Goal: Information Seeking & Learning: Learn about a topic

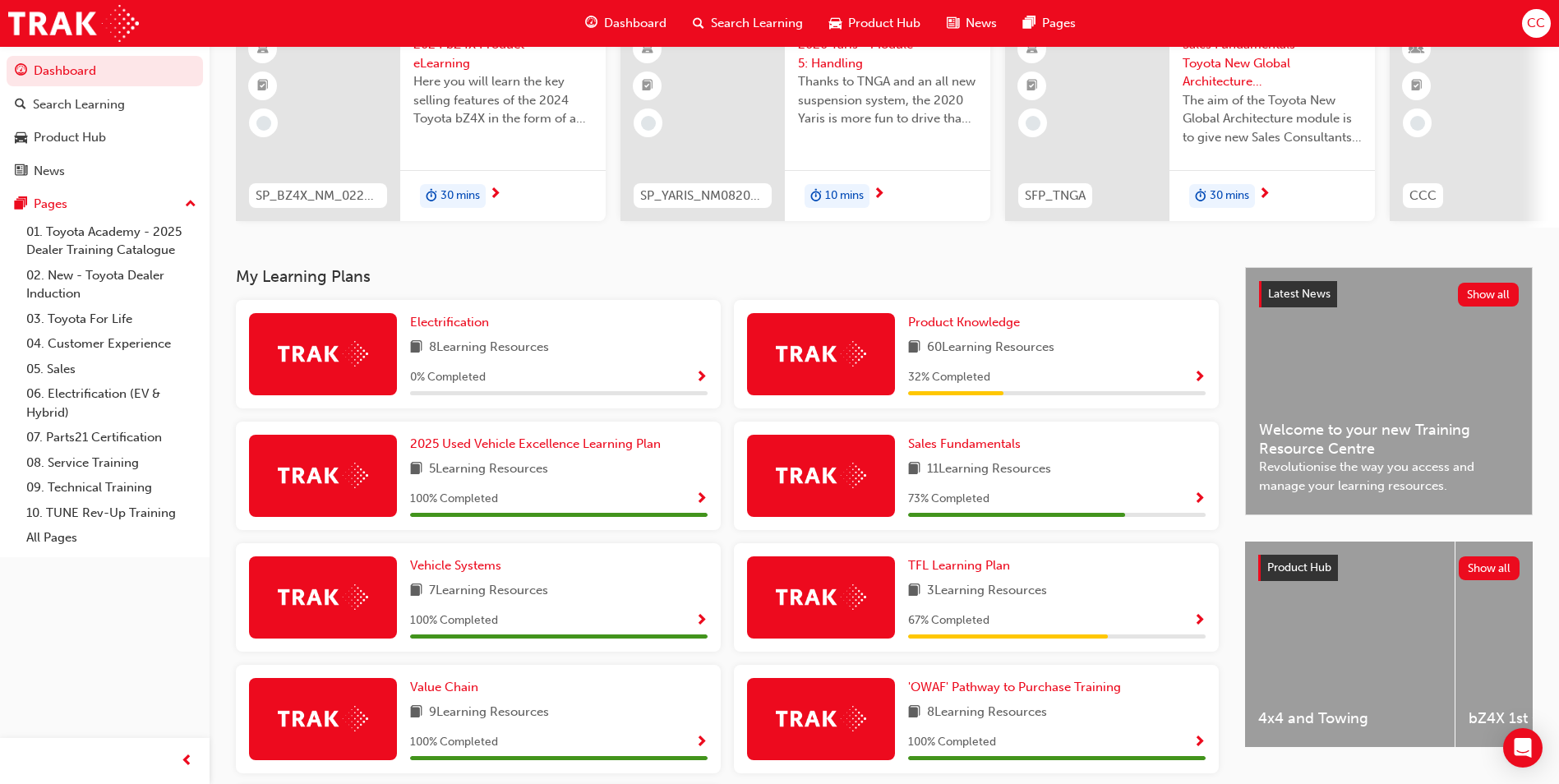
scroll to position [164, 0]
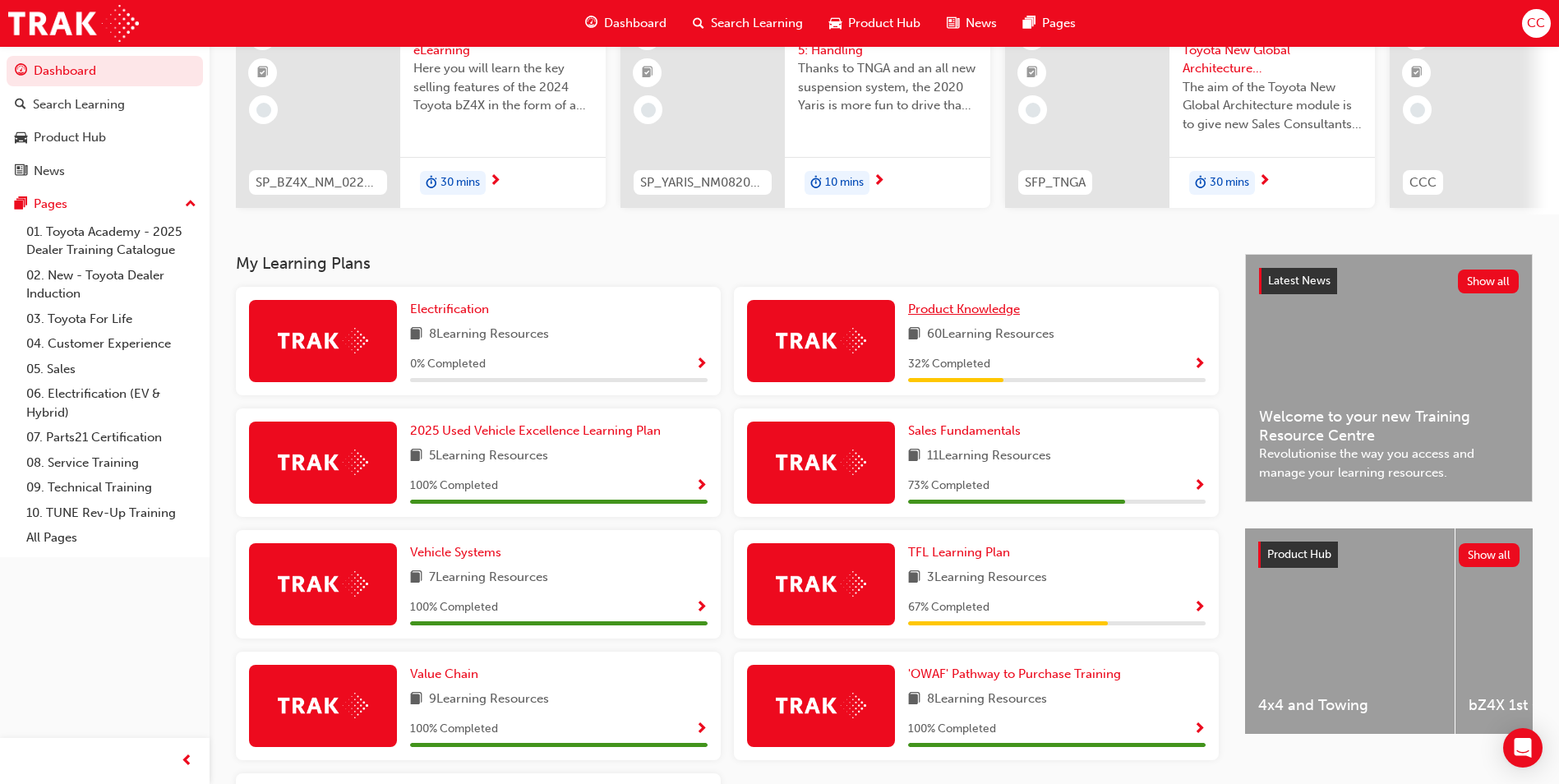
click at [945, 315] on span "Product Knowledge" at bounding box center [964, 308] width 112 height 15
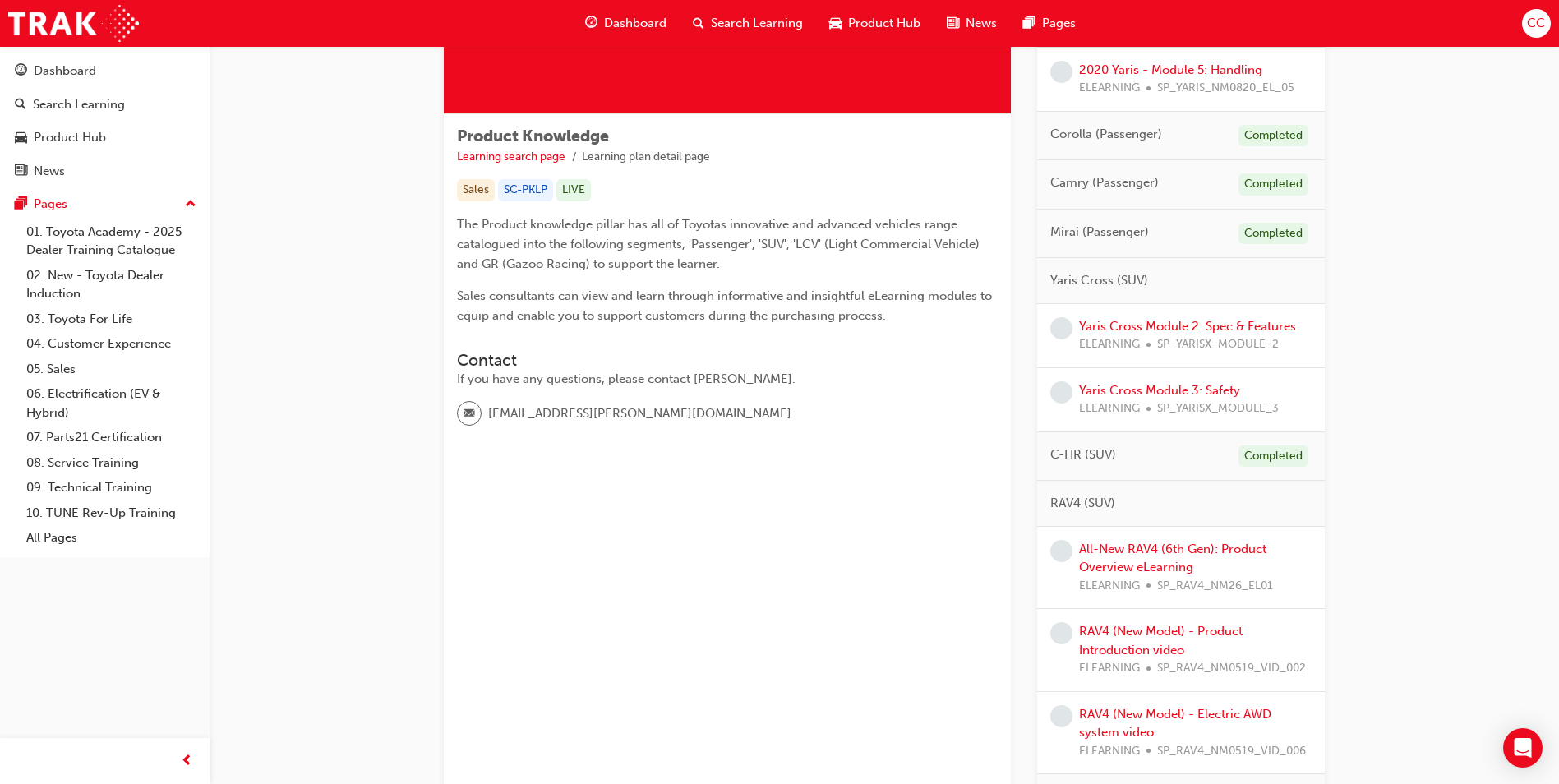
scroll to position [247, 0]
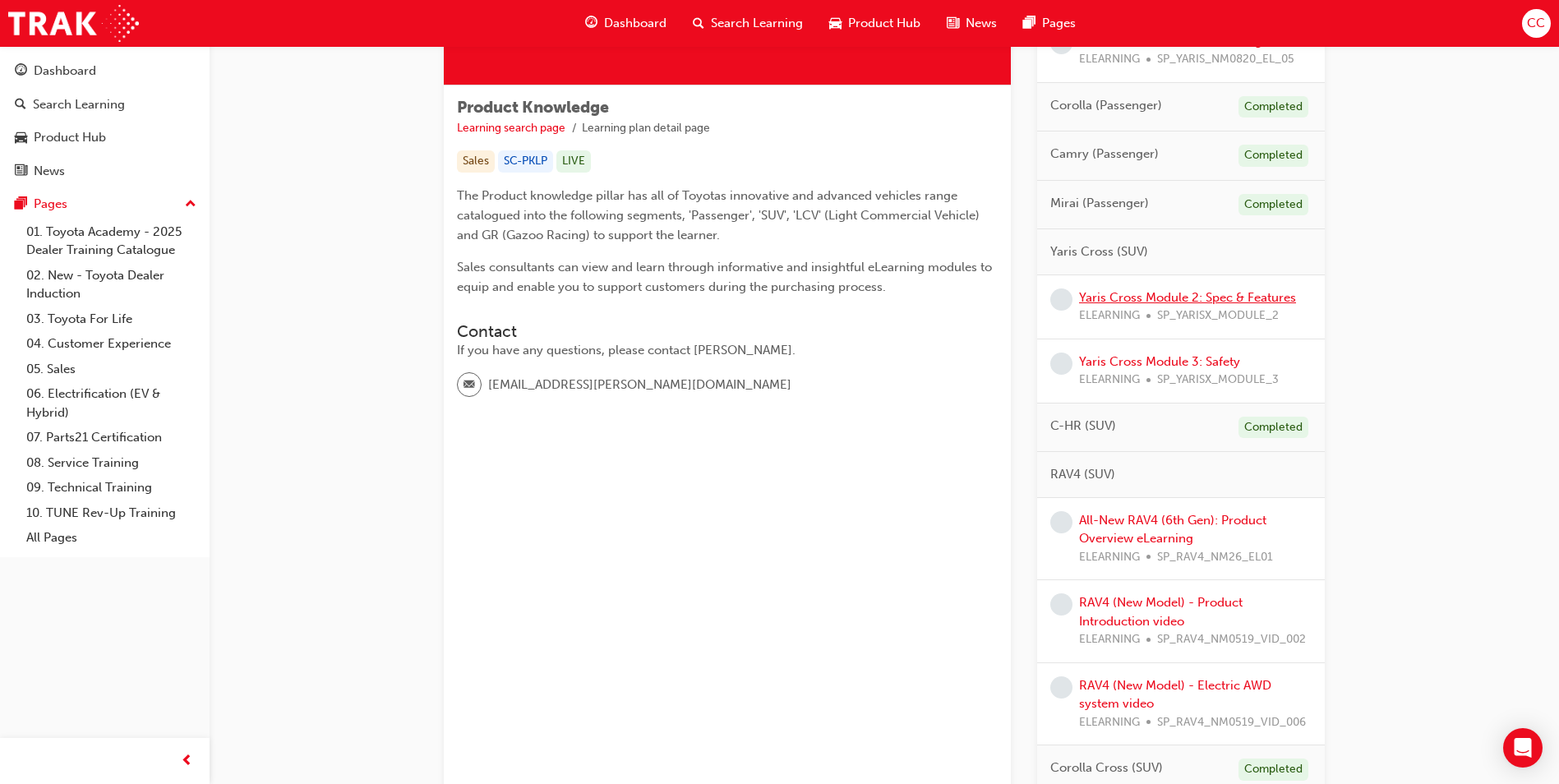
click at [1158, 295] on link "Yaris Cross Module 2: Spec & Features" at bounding box center [1187, 297] width 217 height 15
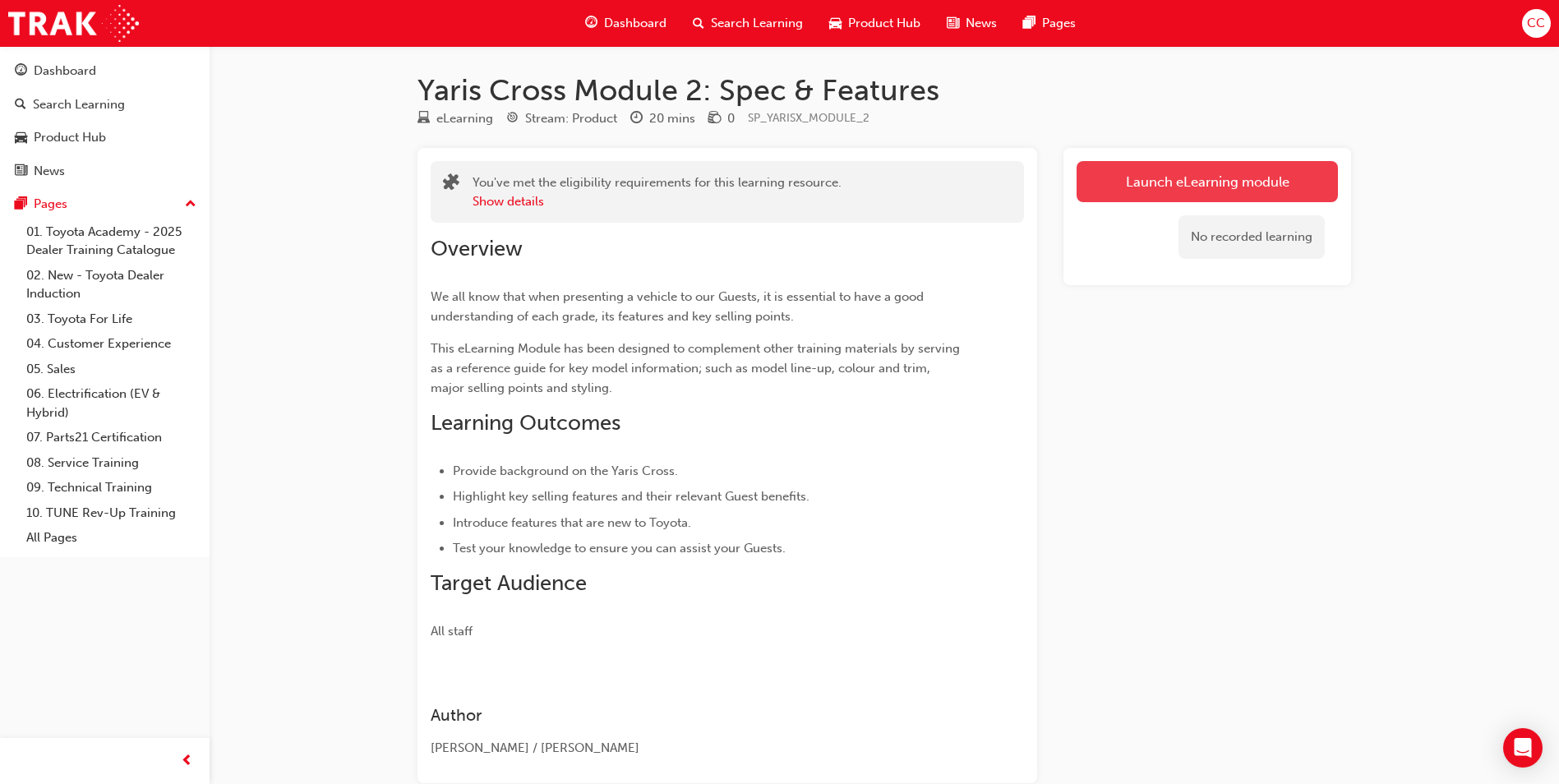
click at [1171, 175] on link "Launch eLearning module" at bounding box center [1207, 182] width 261 height 41
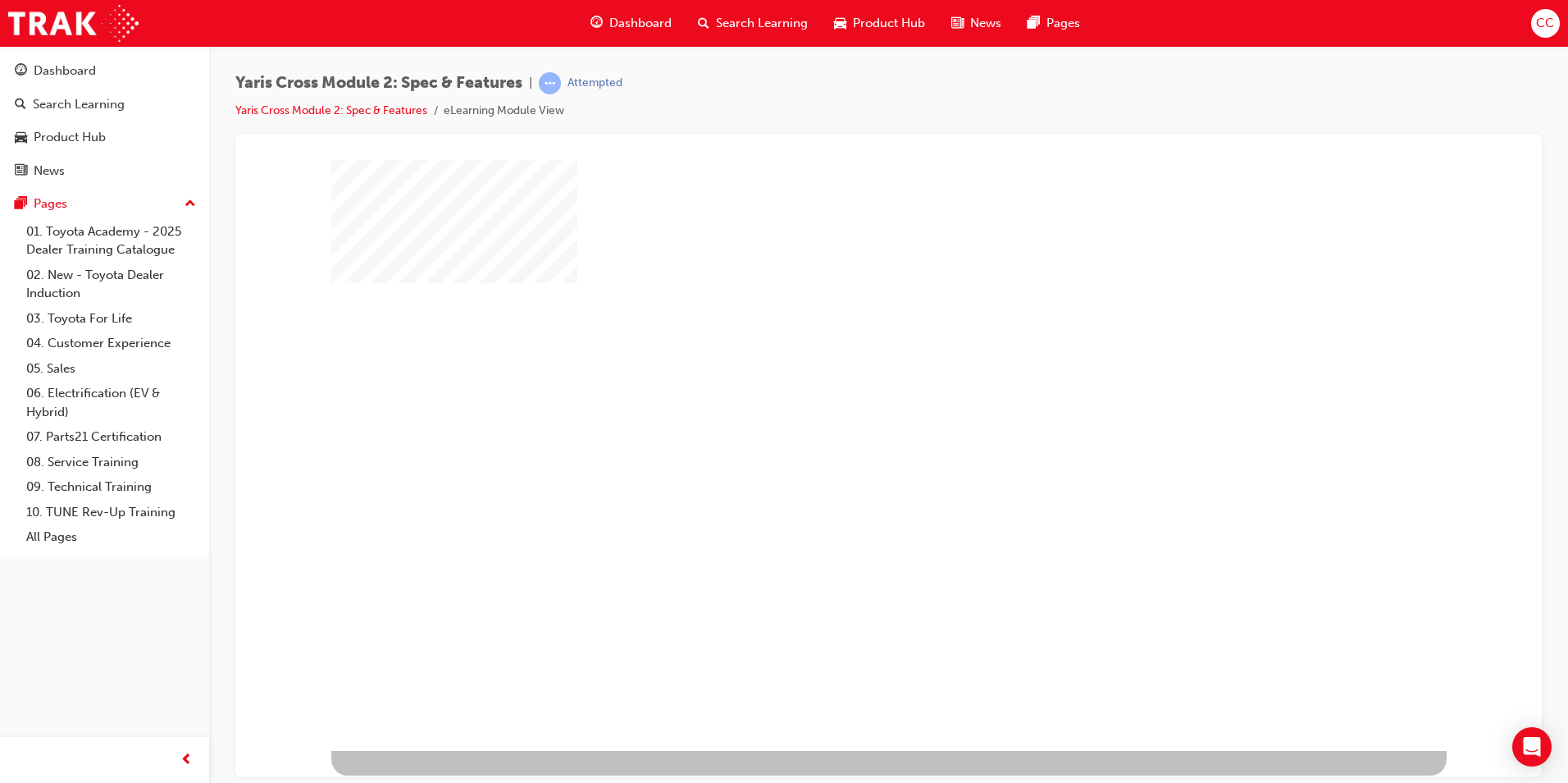
click at [842, 407] on div "play" at bounding box center [842, 407] width 0 height 0
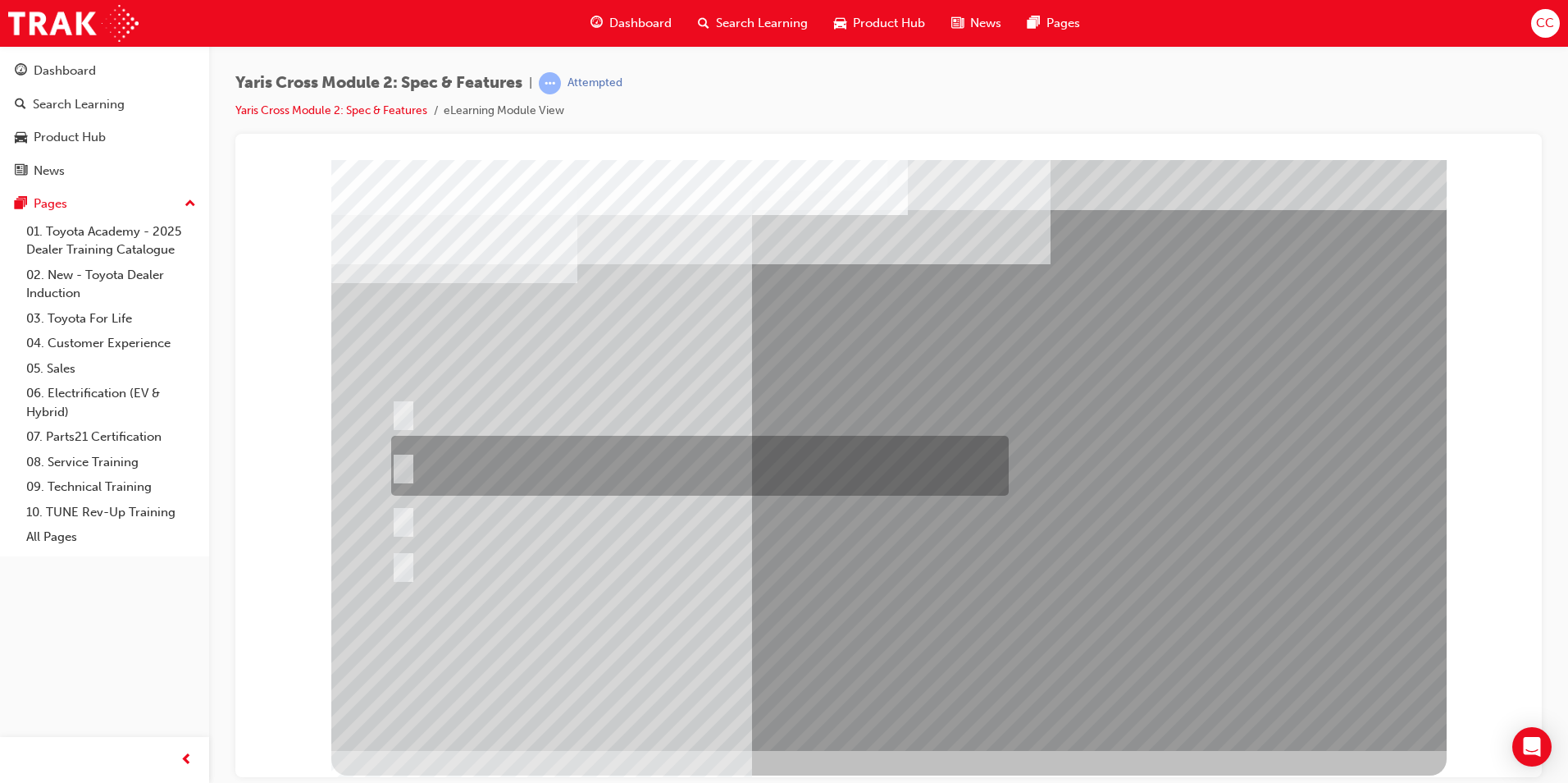
click at [402, 460] on input "8 standard colours across the range and an additional 7 two-tone colours in the…" at bounding box center [400, 466] width 18 height 18
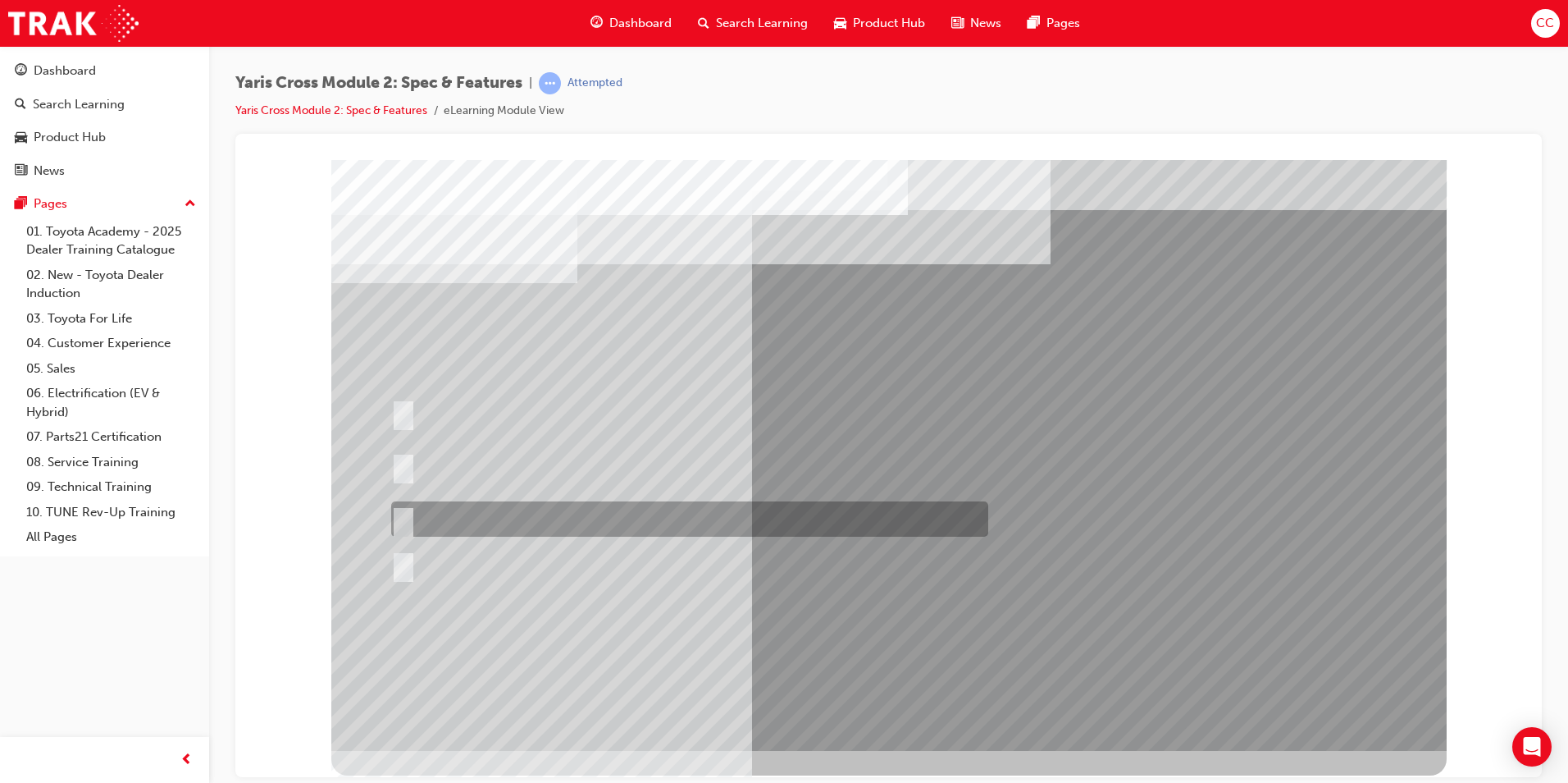
click at [408, 517] on div at bounding box center [686, 519] width 597 height 35
radio input "false"
radio input "true"
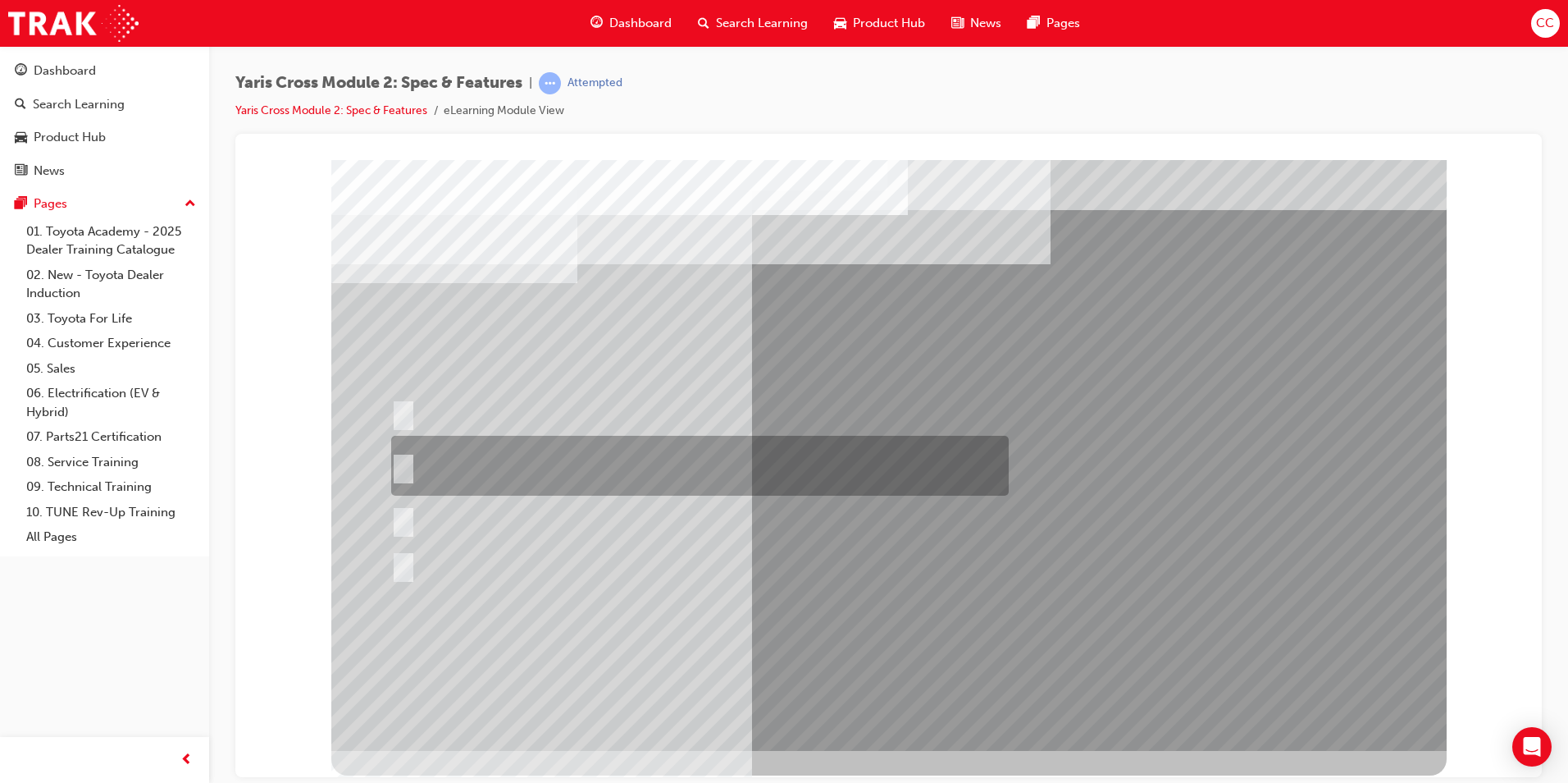
click at [401, 463] on input "8 standard colours across the range and an additional 7 two-tone colours in the…" at bounding box center [400, 466] width 18 height 18
radio input "true"
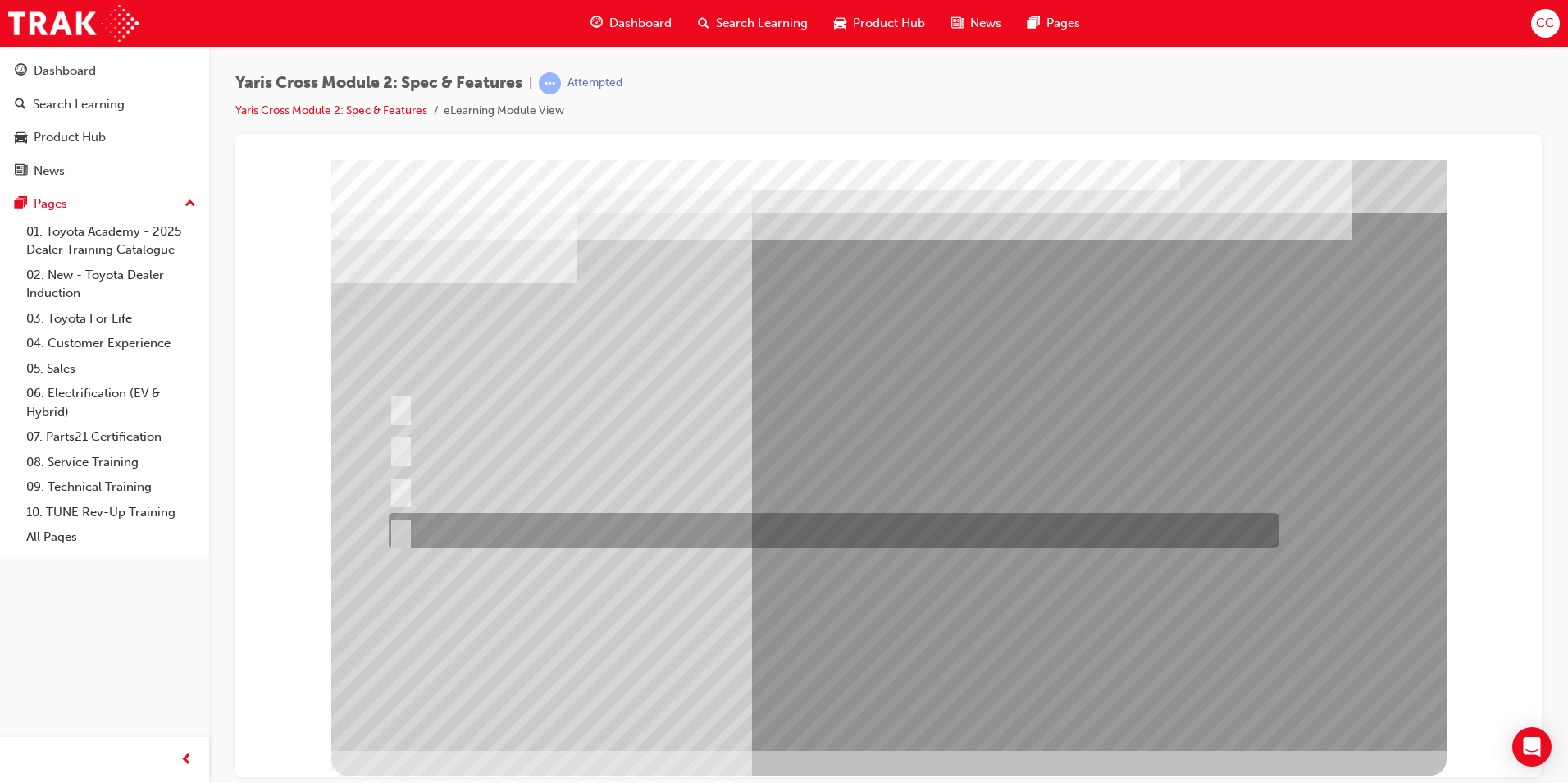
click at [407, 525] on div at bounding box center [830, 530] width 890 height 35
radio input "true"
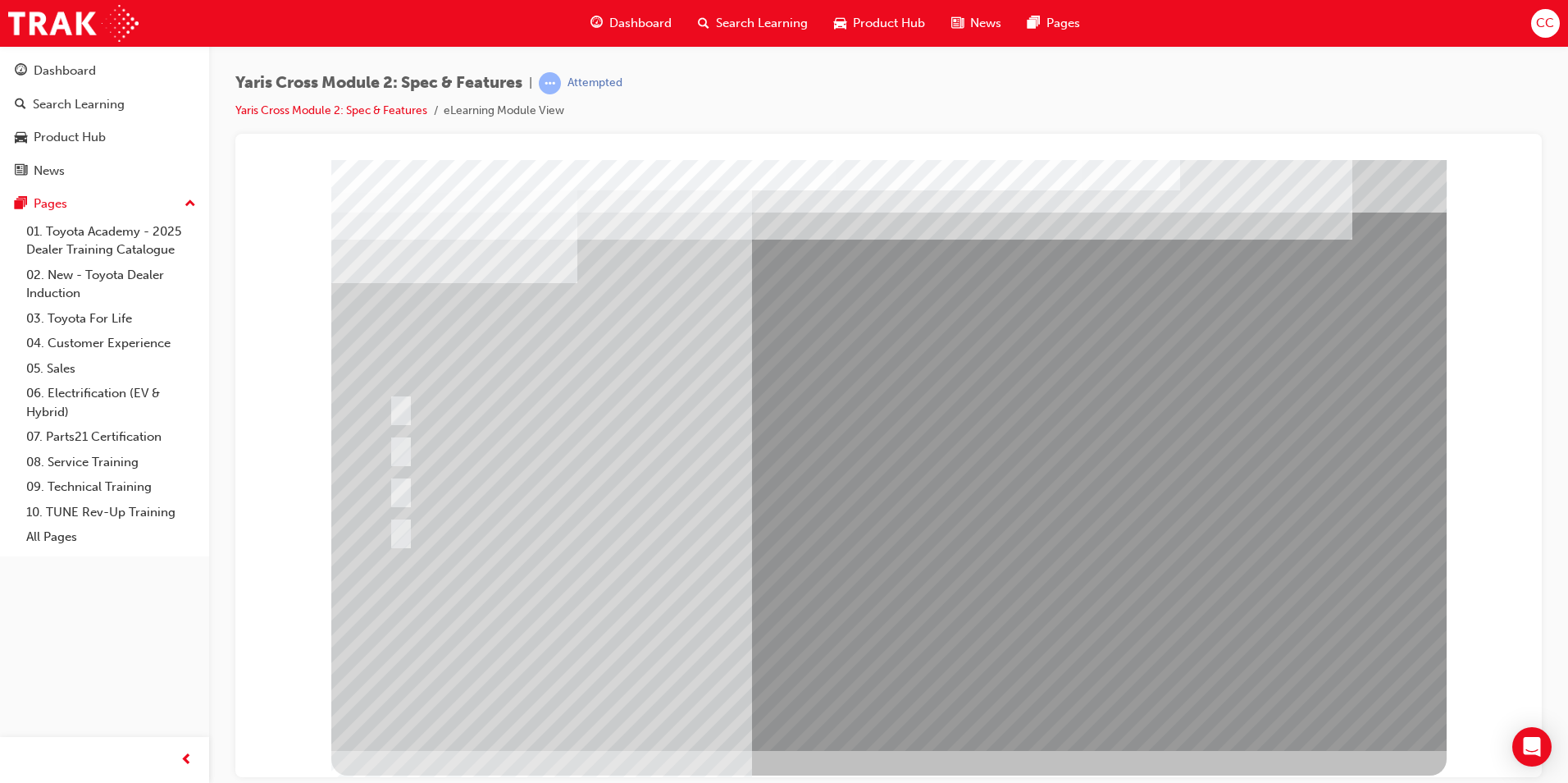
click at [949, 607] on div at bounding box center [889, 455] width 1115 height 591
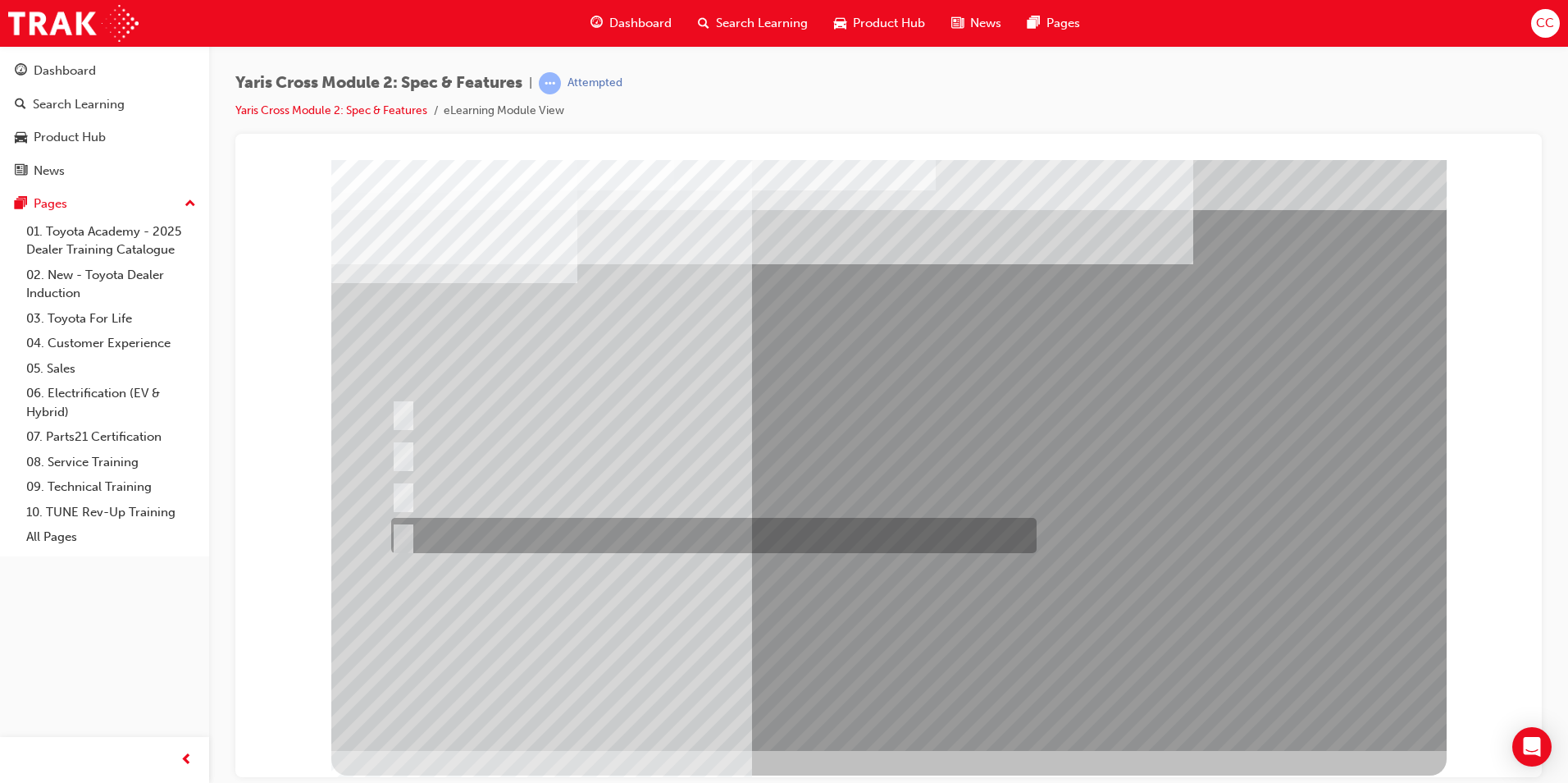
click at [404, 529] on input "All 2WD variants" at bounding box center [400, 536] width 18 height 18
radio input "true"
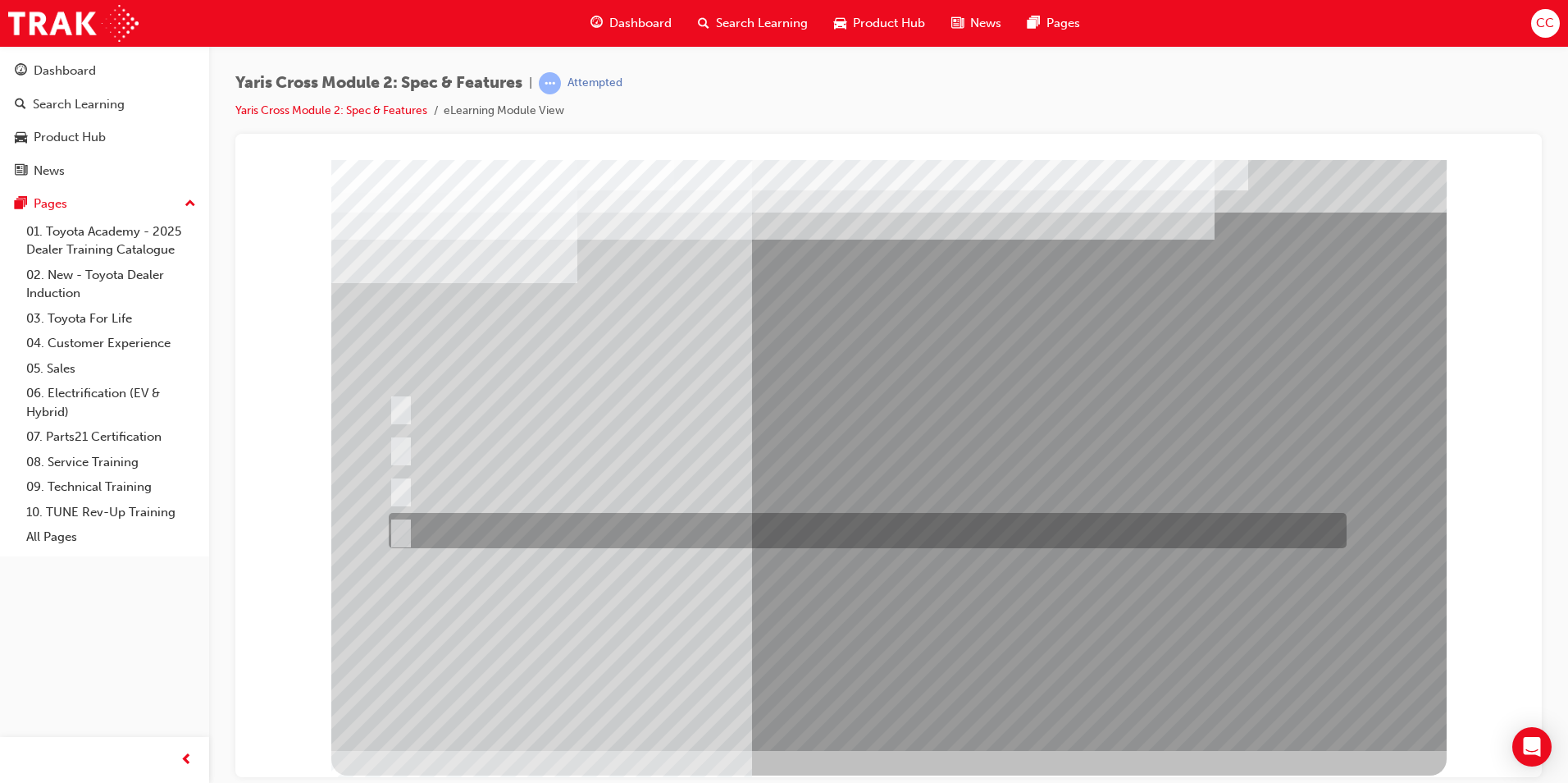
click at [399, 528] on input "Urban AWD Only" at bounding box center [397, 531] width 18 height 18
radio input "true"
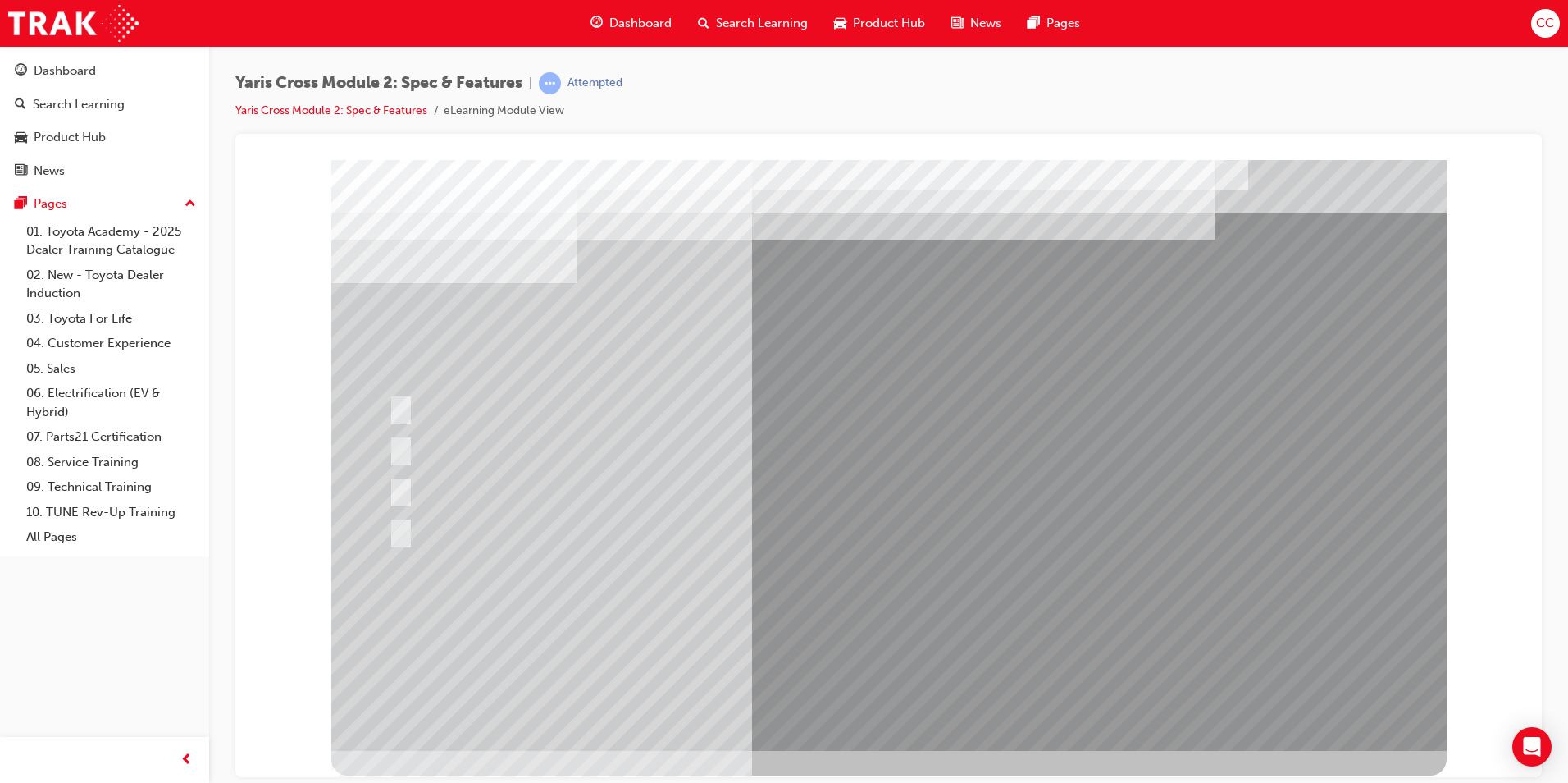
click at [863, 708] on div at bounding box center [889, 455] width 1115 height 591
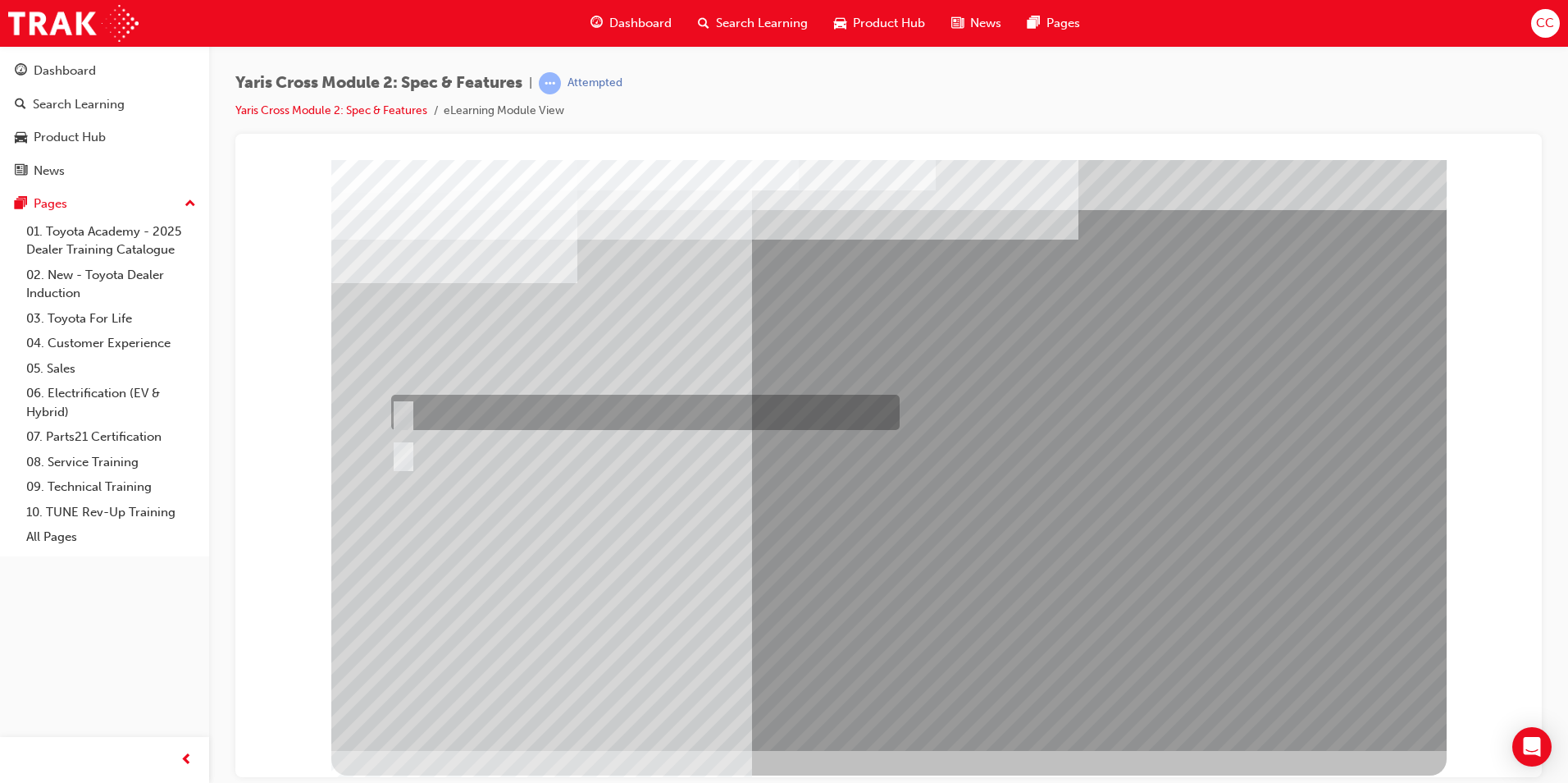
click at [402, 411] on input "False" at bounding box center [400, 412] width 18 height 18
radio input "true"
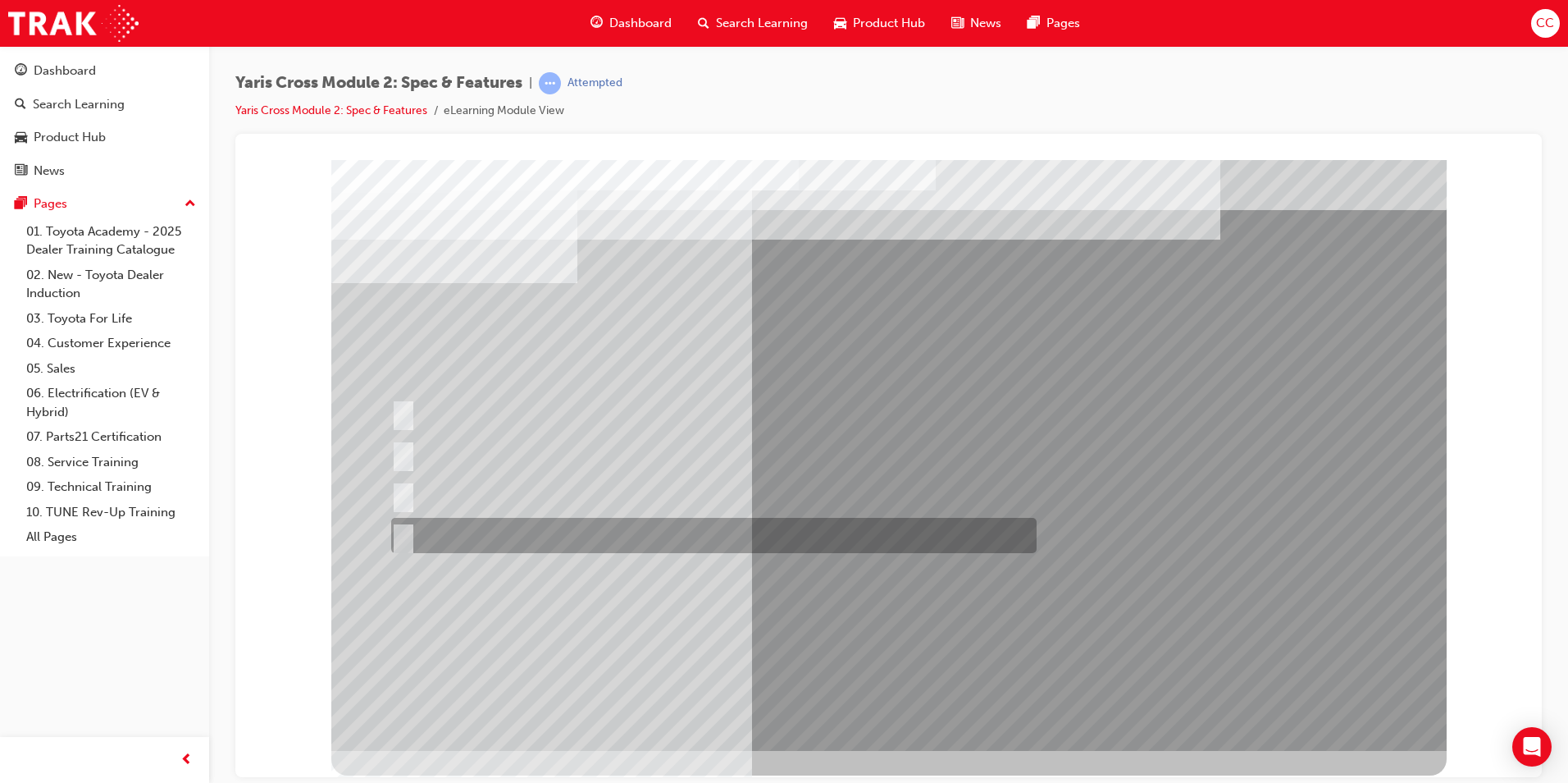
click at [407, 532] on input "Urban Only" at bounding box center [400, 536] width 18 height 18
radio input "true"
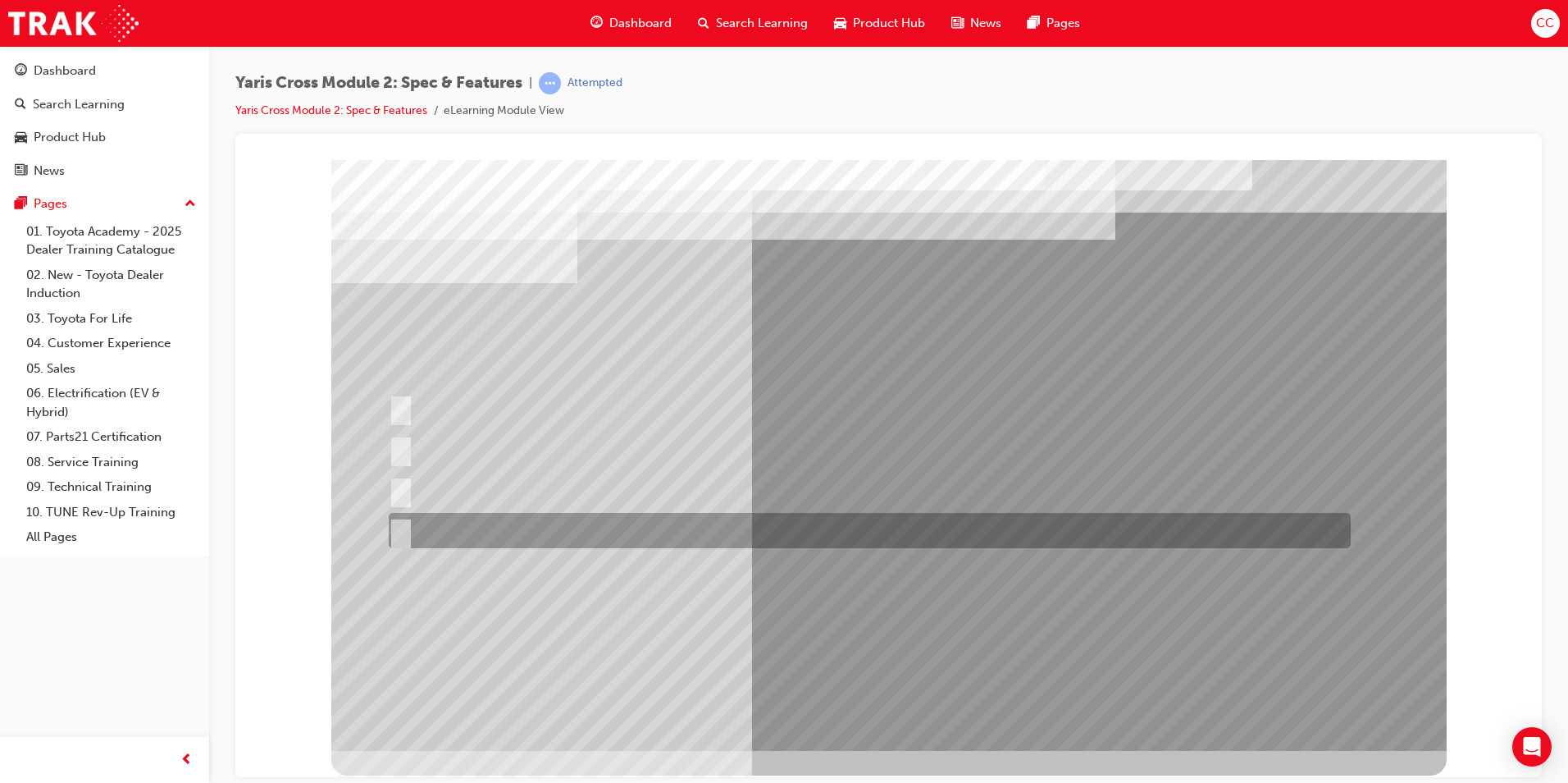
click at [401, 522] on input "60:40" at bounding box center [397, 531] width 18 height 18
radio input "true"
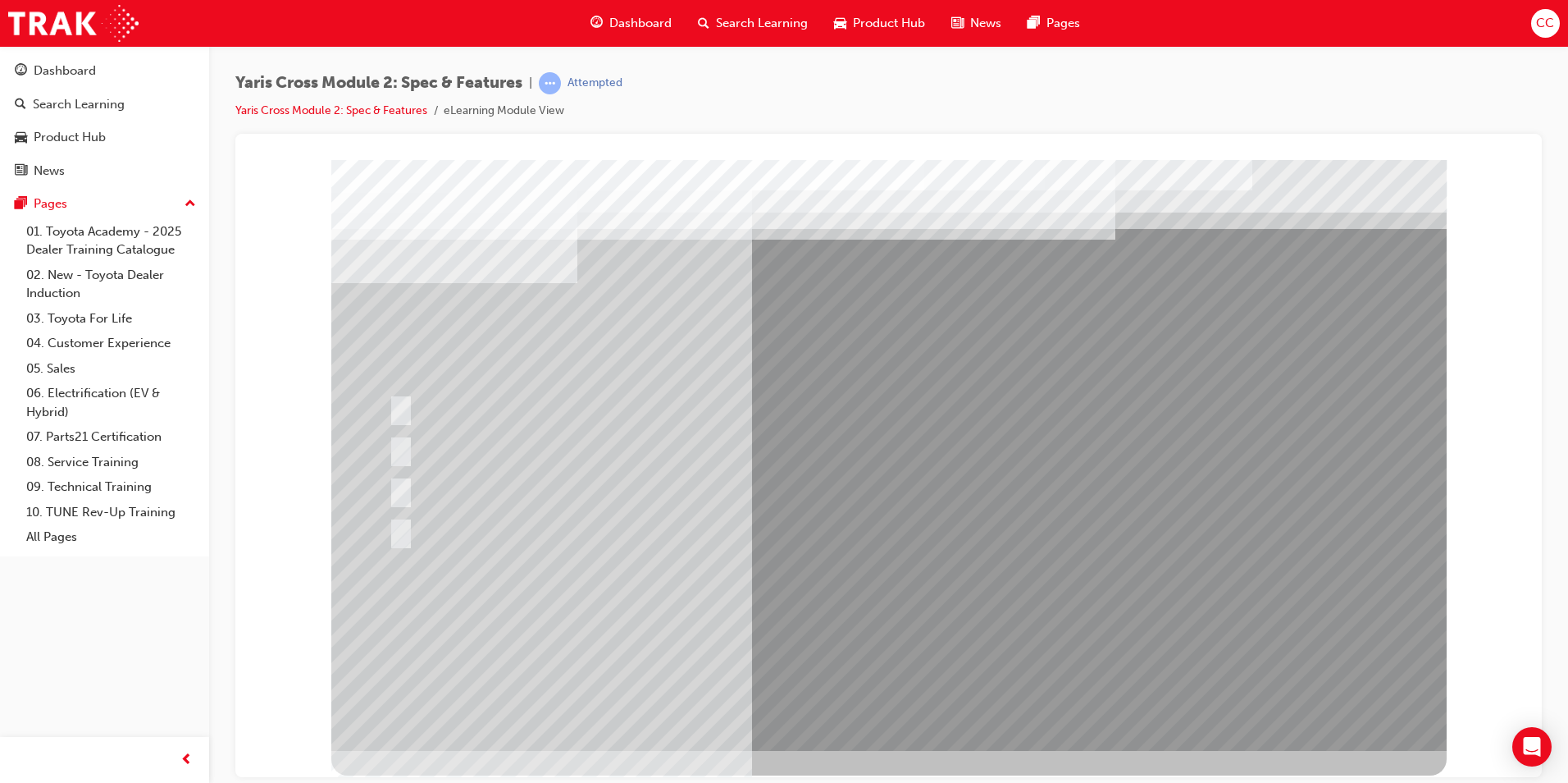
click at [937, 618] on div at bounding box center [889, 455] width 1115 height 591
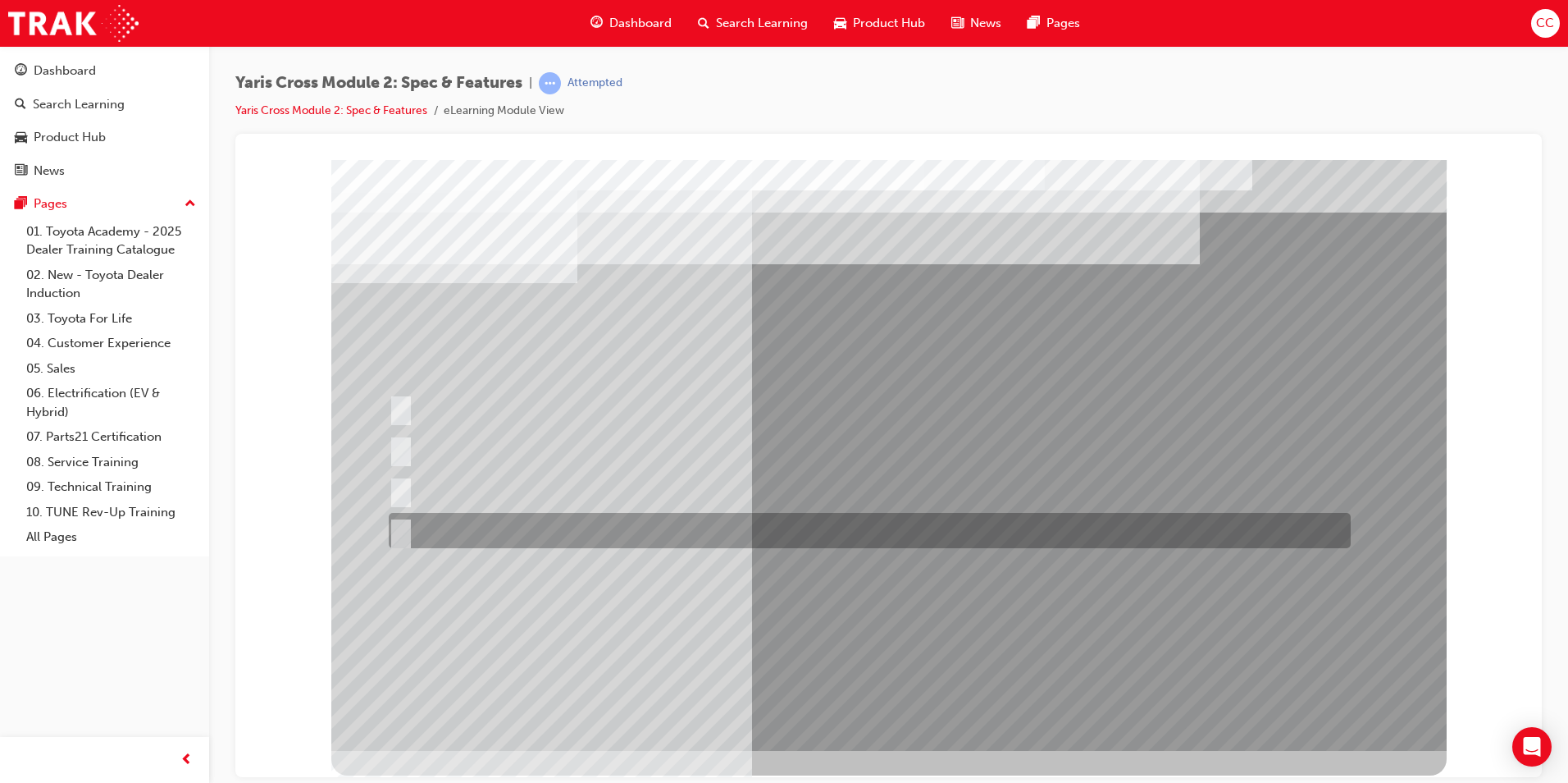
click at [402, 525] on input "Cup Holder & Armrest" at bounding box center [397, 531] width 18 height 18
radio input "true"
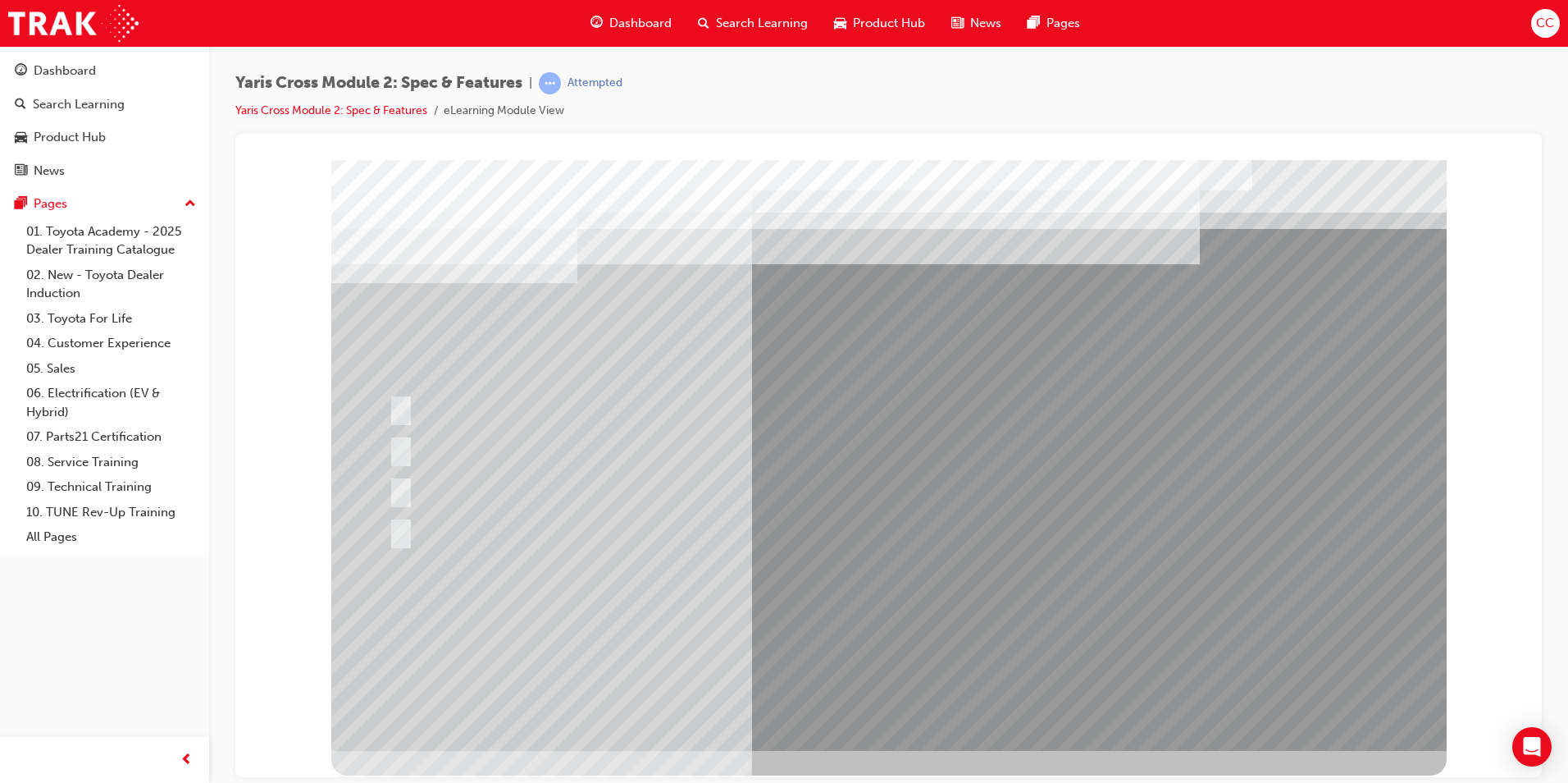
click at [937, 613] on div at bounding box center [889, 455] width 1115 height 591
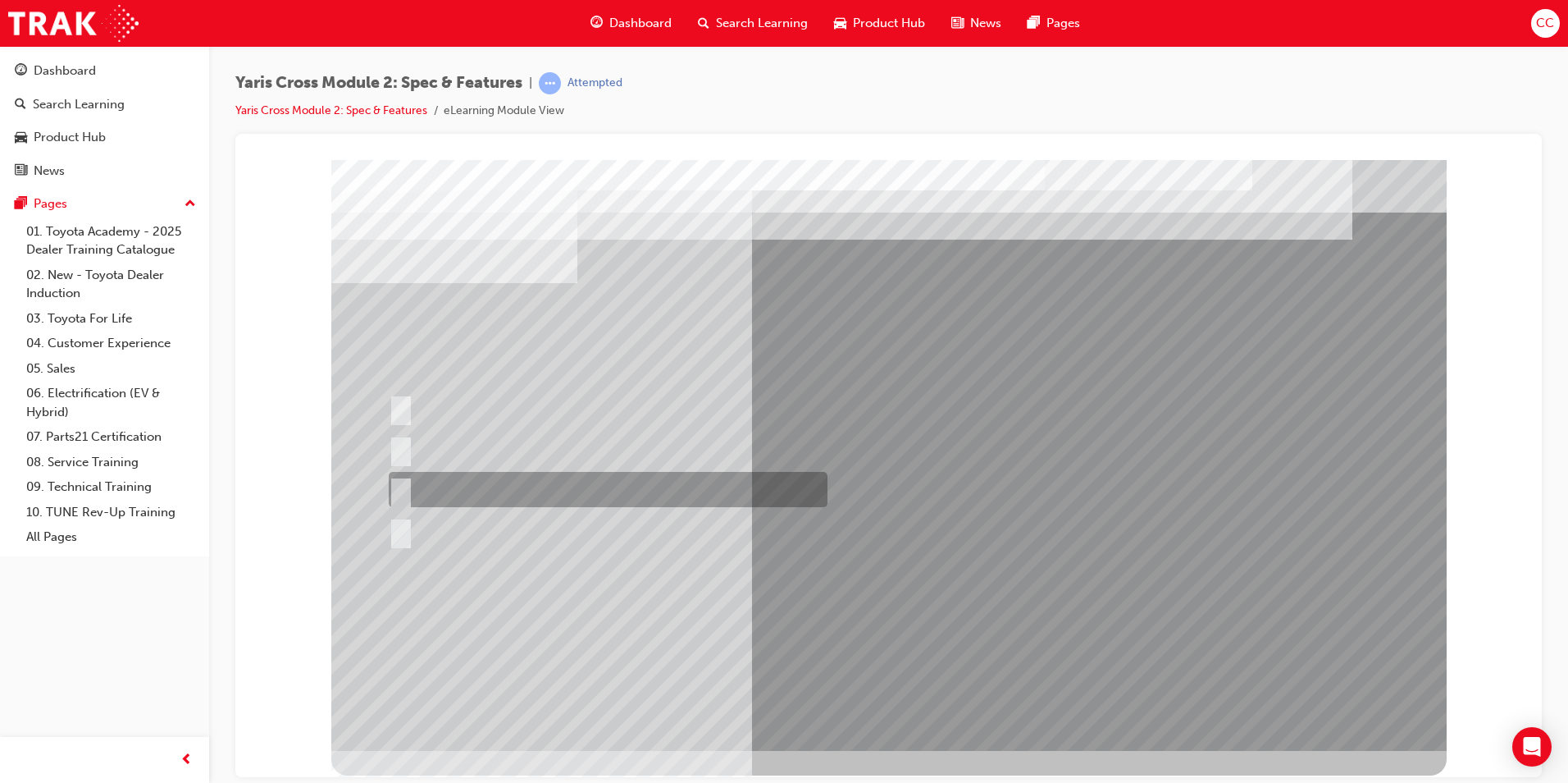
click at [397, 484] on input "390L across all variants" at bounding box center [397, 490] width 18 height 18
radio input "true"
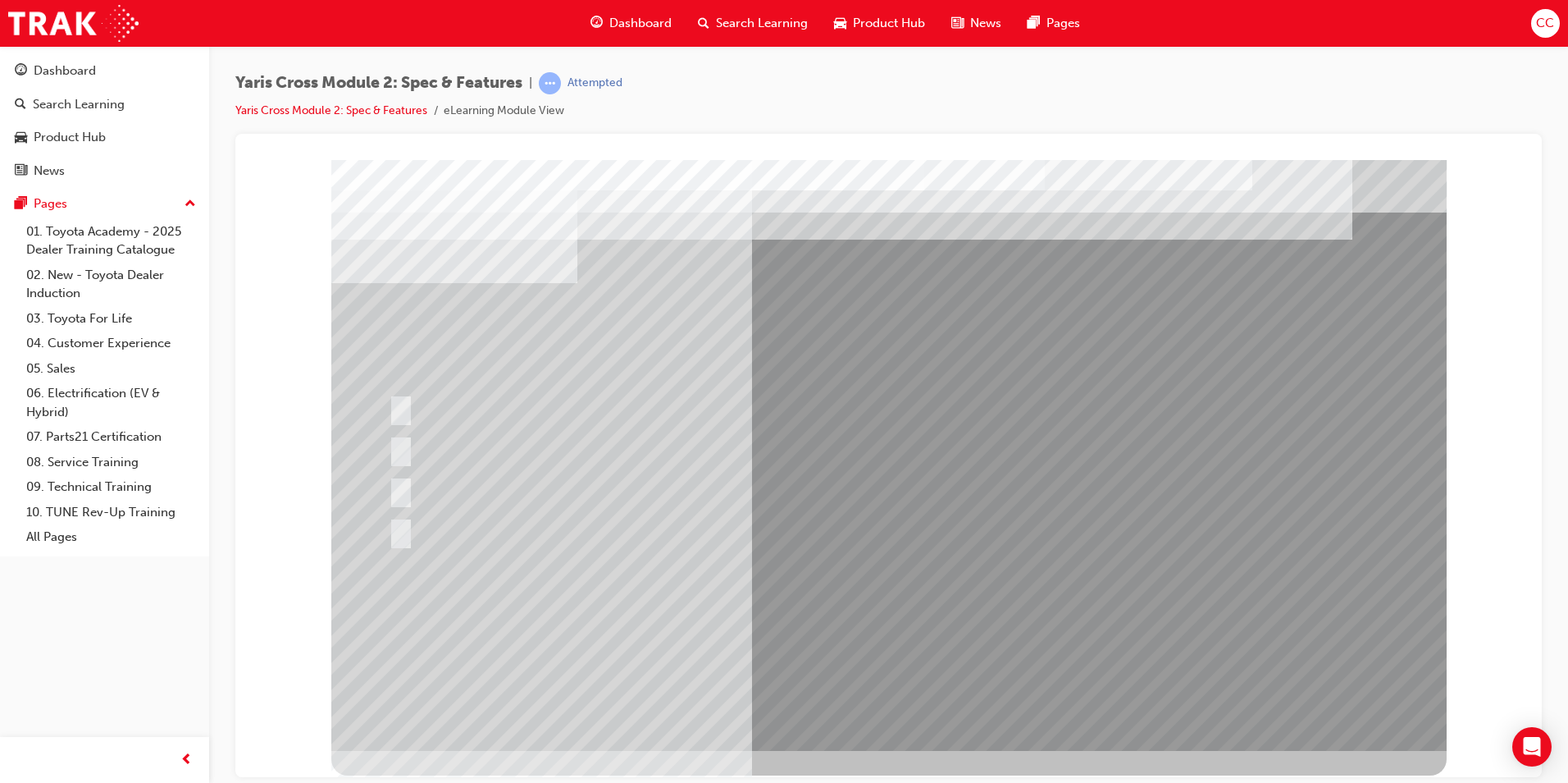
click at [898, 614] on div at bounding box center [889, 455] width 1115 height 591
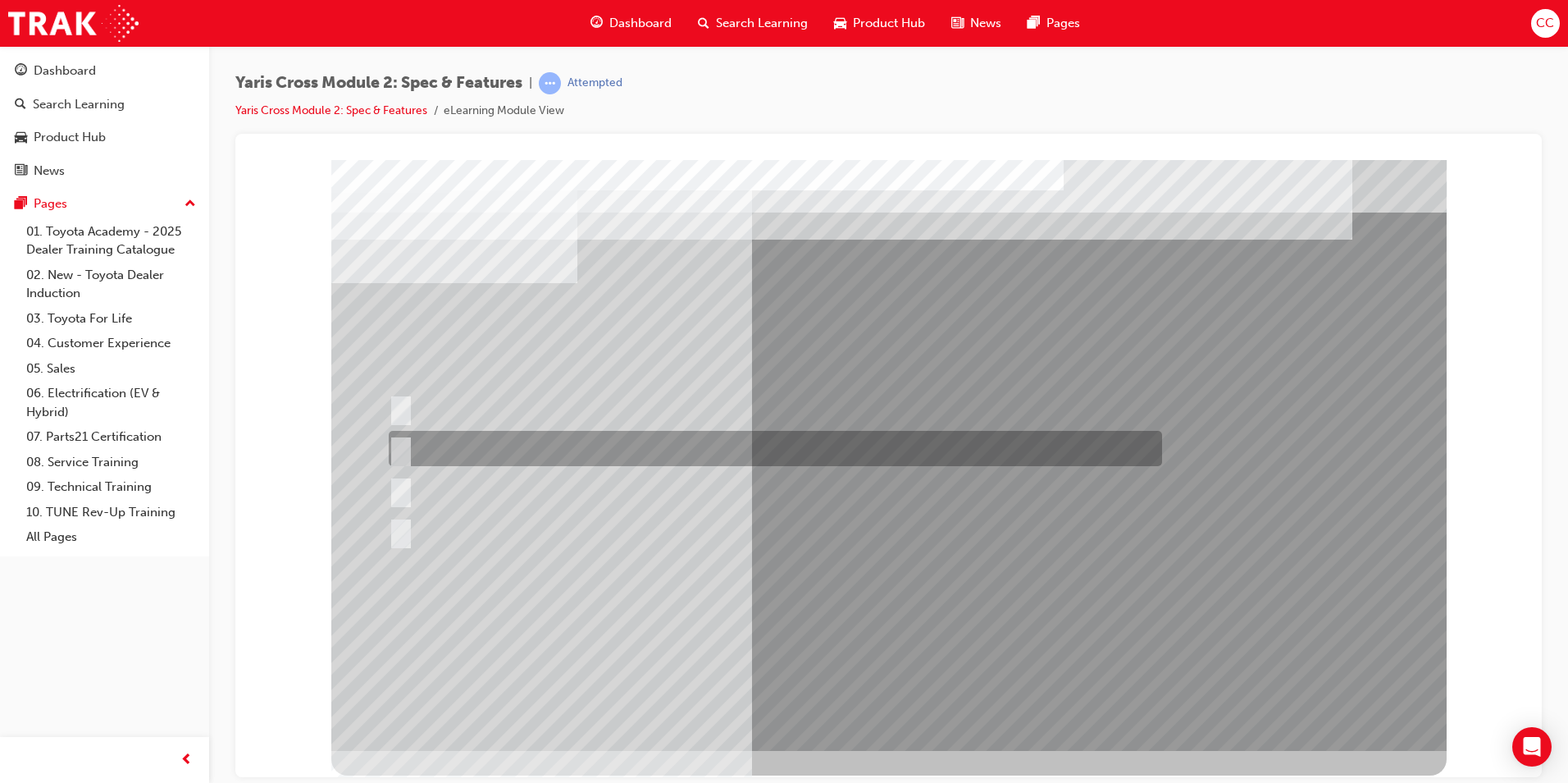
click at [402, 442] on input "2WD Petrol: 4.0, 2WD HV: 3.5, AWD HV: 3.8" at bounding box center [397, 449] width 18 height 18
radio input "true"
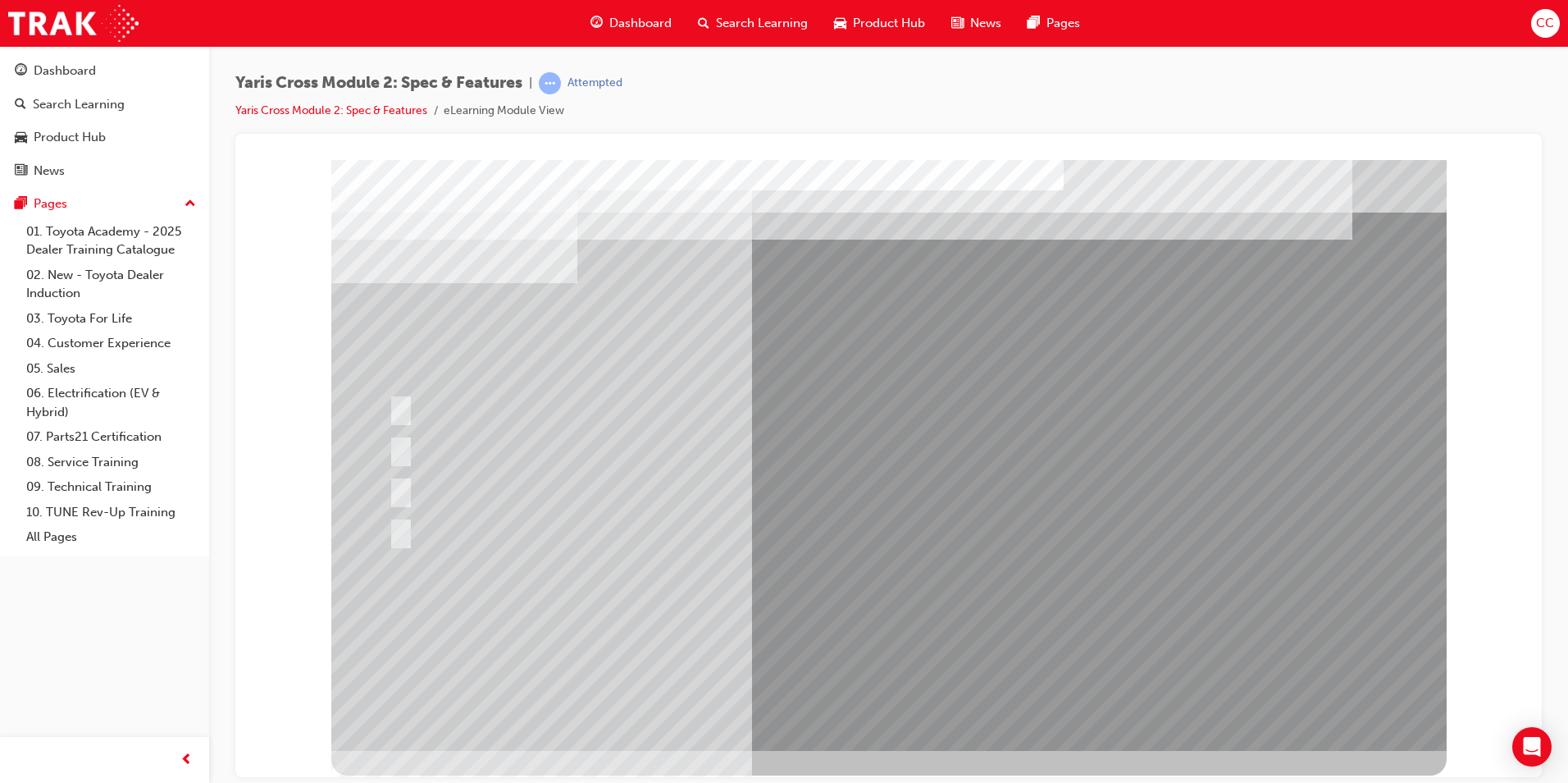
click at [857, 614] on div at bounding box center [889, 455] width 1115 height 591
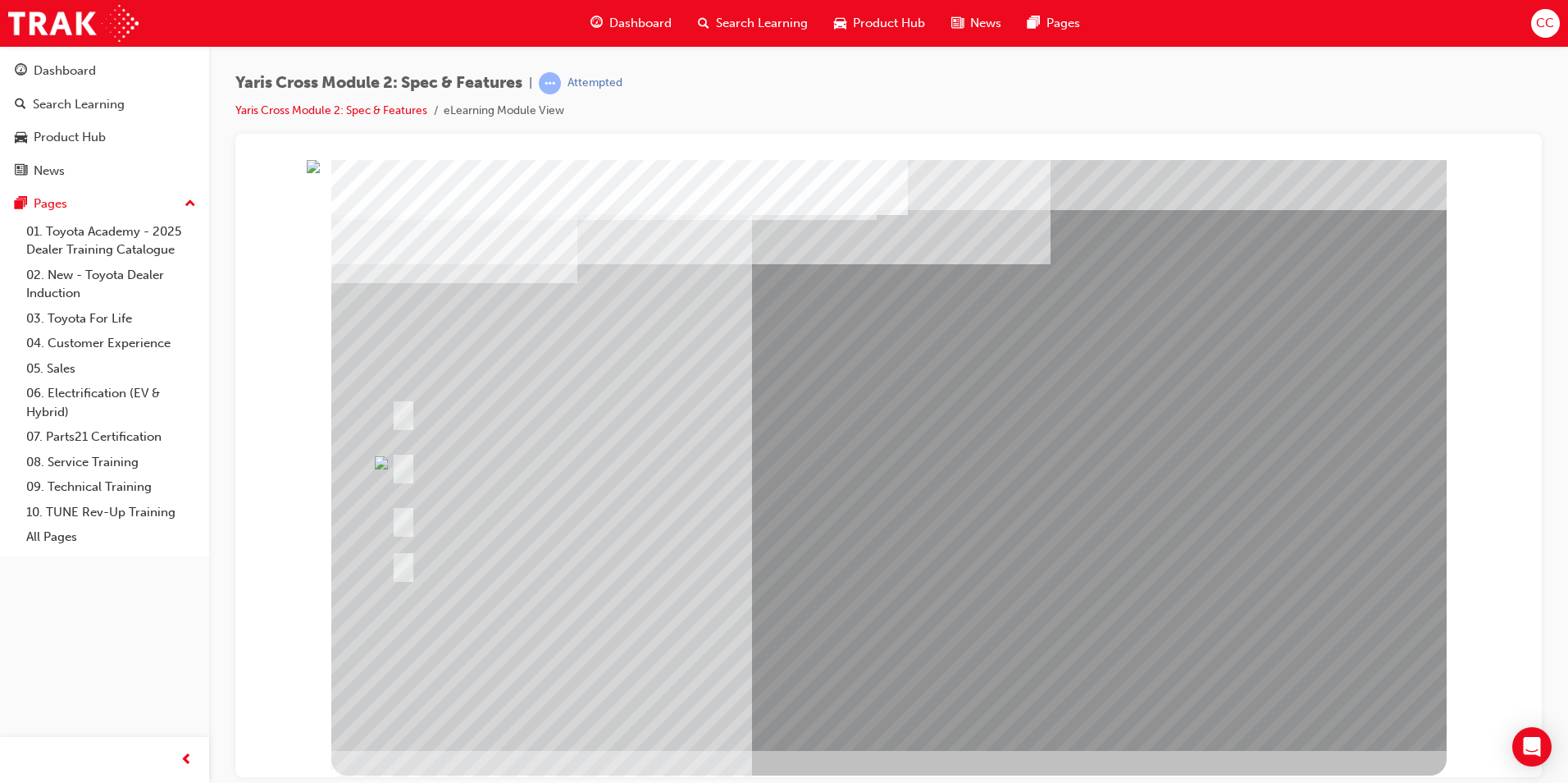
click at [987, 444] on div at bounding box center [696, 466] width 617 height 60
click at [413, 551] on div at bounding box center [696, 564] width 617 height 60
click at [399, 498] on div at bounding box center [889, 455] width 1115 height 591
drag, startPoint x: 399, startPoint y: 446, endPoint x: 402, endPoint y: 429, distance: 17.3
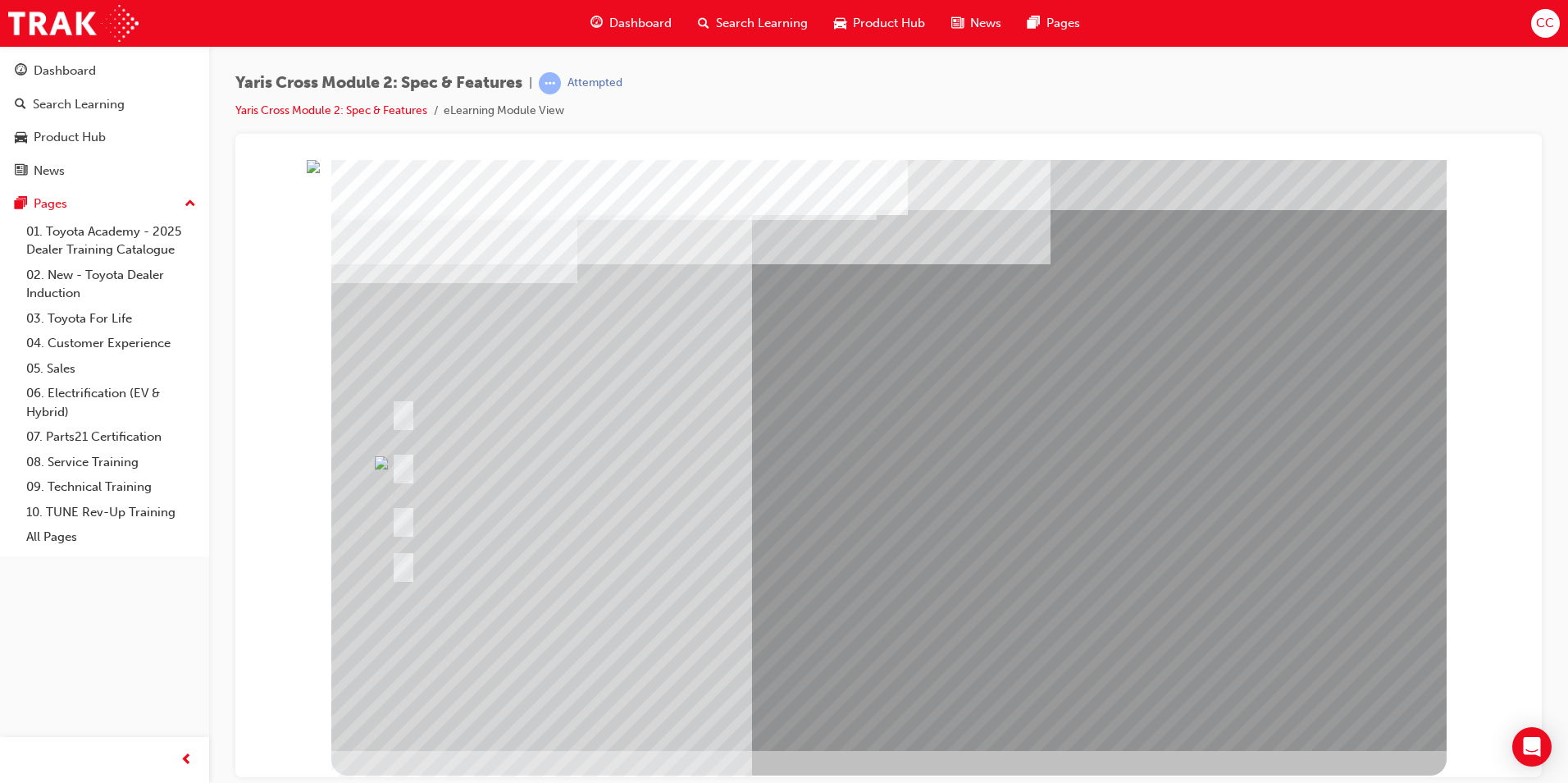
click at [402, 437] on div at bounding box center [696, 466] width 617 height 60
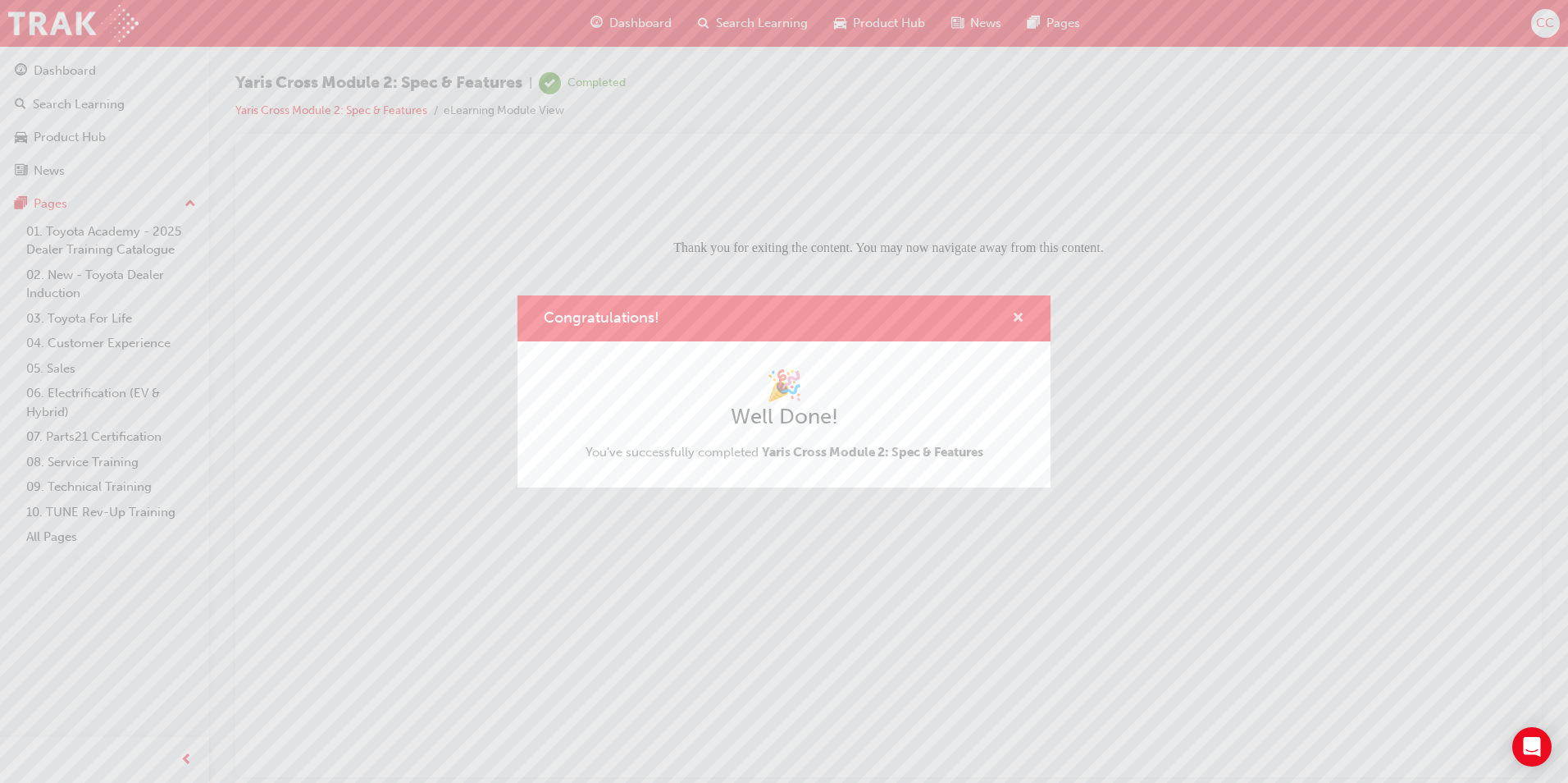
click at [1015, 315] on span "cross-icon" at bounding box center [1018, 319] width 12 height 14
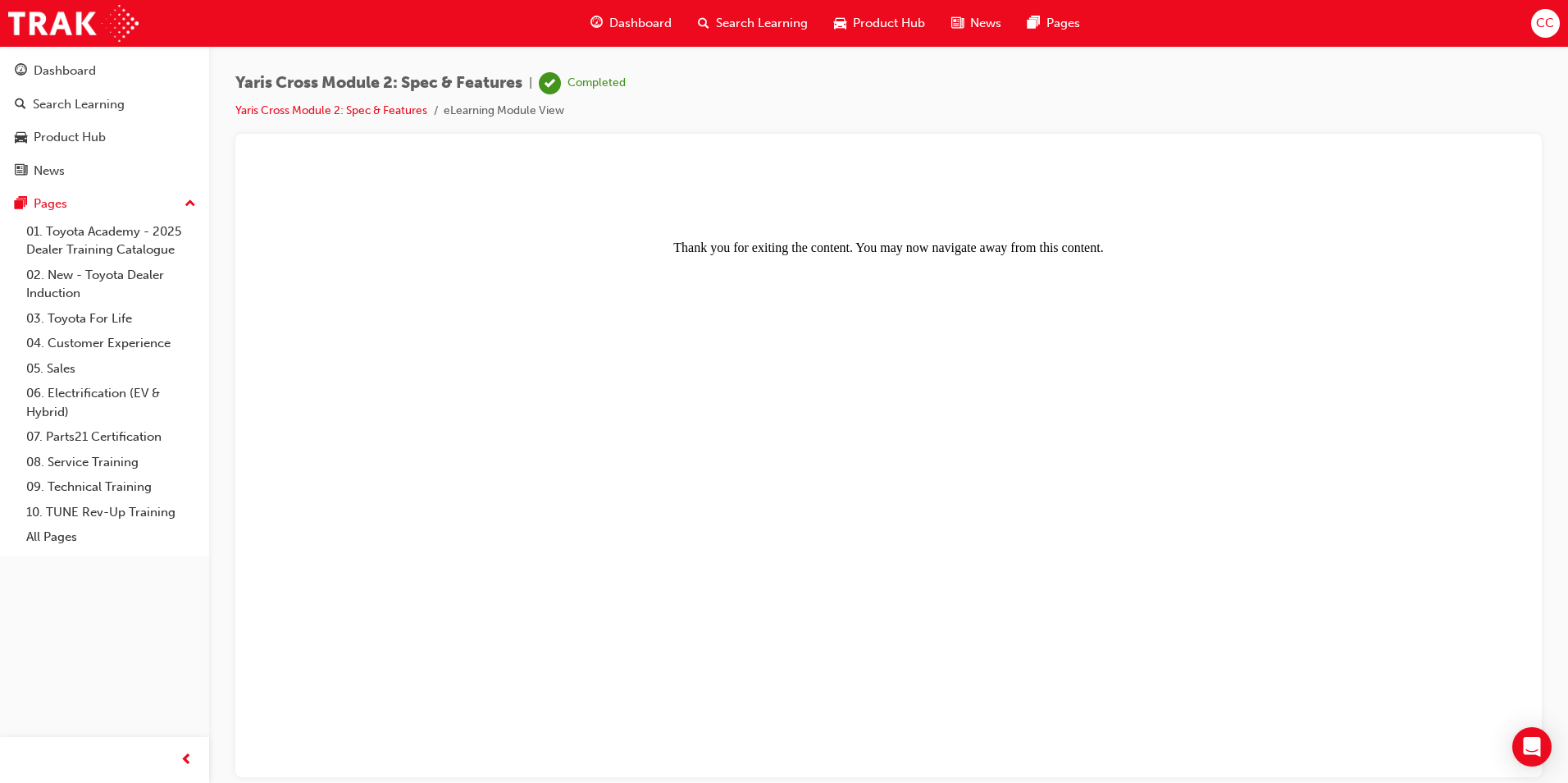
click at [649, 30] on span "Dashboard" at bounding box center [640, 23] width 62 height 19
